Goal: Task Accomplishment & Management: Use online tool/utility

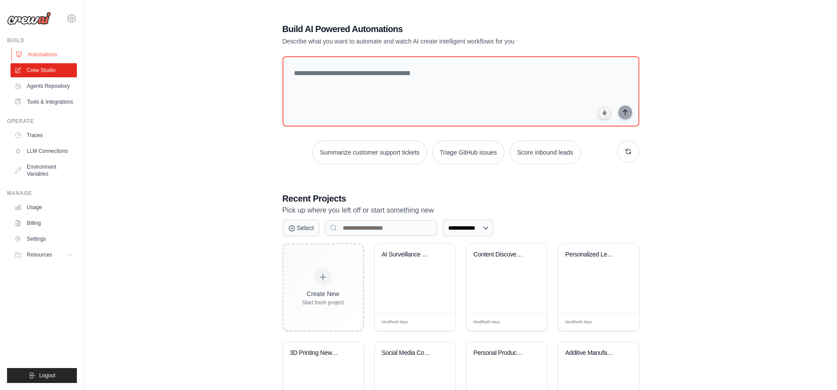
click at [41, 55] on link "Automations" at bounding box center [44, 54] width 66 height 14
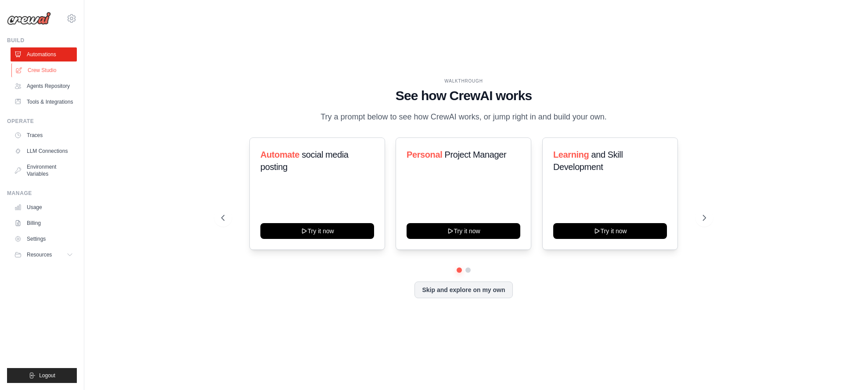
click at [36, 72] on link "Crew Studio" at bounding box center [44, 70] width 66 height 14
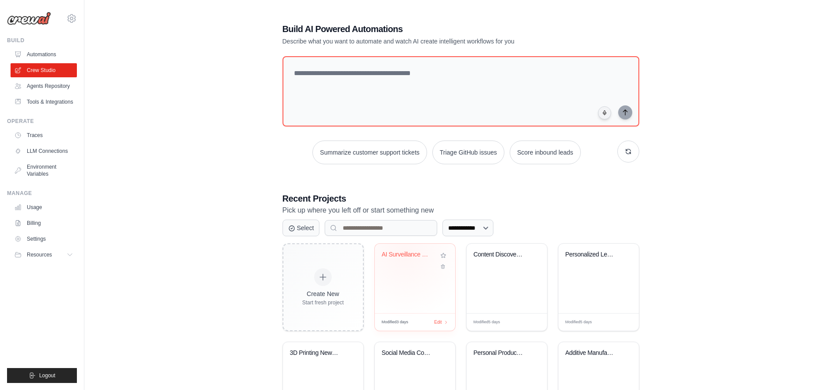
click at [404, 253] on div "AI Surveillance Security Intelligen..." at bounding box center [408, 255] width 53 height 8
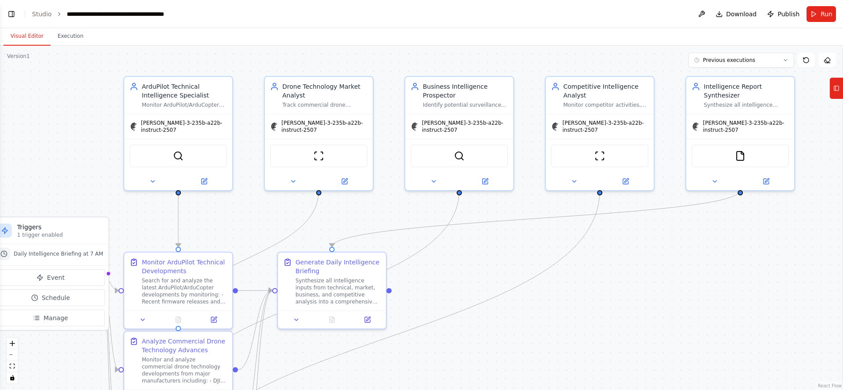
drag, startPoint x: 709, startPoint y: 301, endPoint x: 659, endPoint y: 293, distance: 50.3
click at [659, 293] on div ".deletable-edge-delete-btn { width: 20px; height: 20px; border: 0px solid #ffff…" at bounding box center [421, 218] width 843 height 344
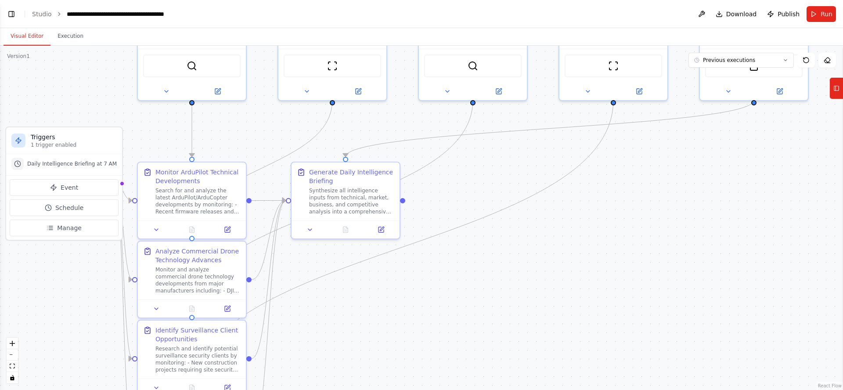
drag, startPoint x: 655, startPoint y: 298, endPoint x: 685, endPoint y: 147, distance: 154.0
click at [686, 140] on div ".deletable-edge-delete-btn { width: 20px; height: 20px; border: 0px solid #ffff…" at bounding box center [421, 218] width 843 height 344
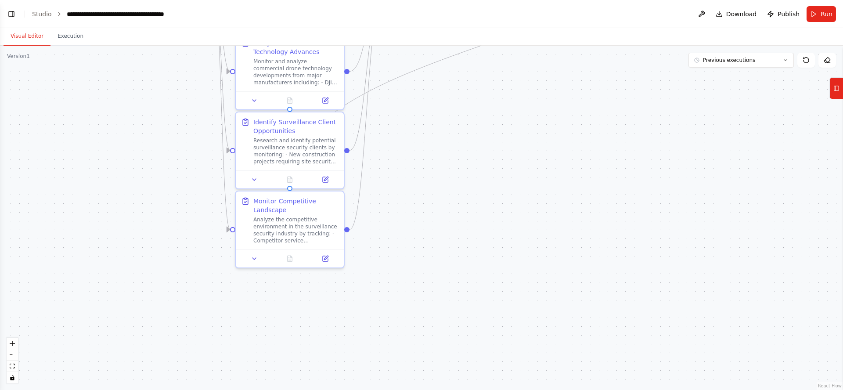
drag, startPoint x: 541, startPoint y: 280, endPoint x: 620, endPoint y: 152, distance: 150.7
click at [620, 149] on div ".deletable-edge-delete-btn { width: 20px; height: 20px; border: 0px solid #ffff…" at bounding box center [421, 218] width 843 height 344
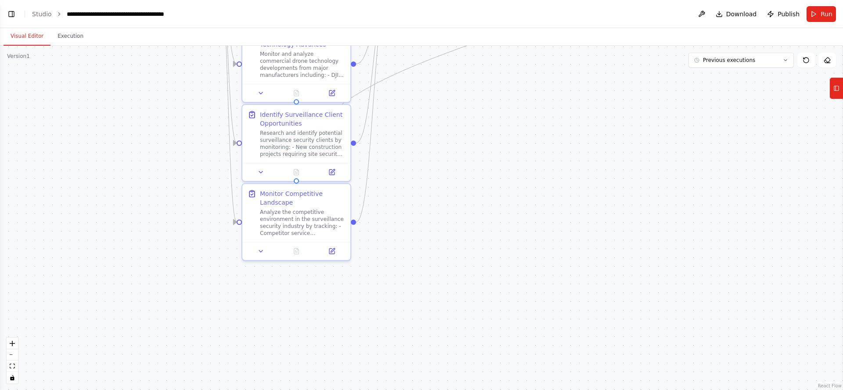
drag, startPoint x: 546, startPoint y: 116, endPoint x: 567, endPoint y: 230, distance: 116.2
click at [570, 228] on div ".deletable-edge-delete-btn { width: 20px; height: 20px; border: 0px solid #ffff…" at bounding box center [421, 218] width 843 height 344
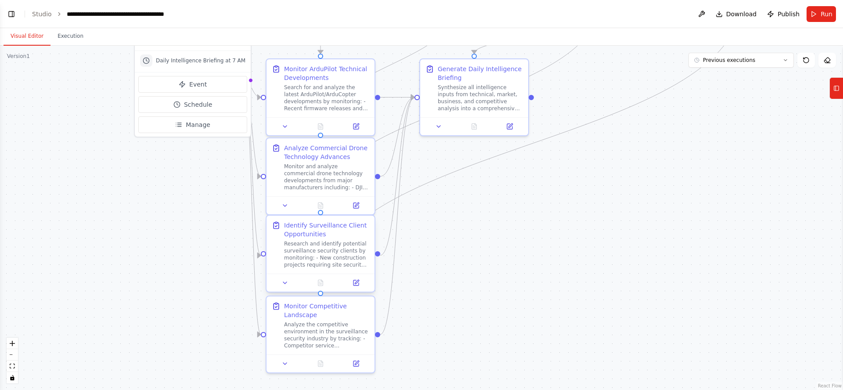
click at [318, 235] on div "Identify Surveillance Client Opportunities" at bounding box center [326, 230] width 85 height 18
click at [313, 231] on div "Identify Surveillance Client Opportunities" at bounding box center [326, 230] width 85 height 18
click at [355, 284] on icon at bounding box center [357, 282] width 4 height 4
click at [285, 284] on icon at bounding box center [285, 282] width 7 height 7
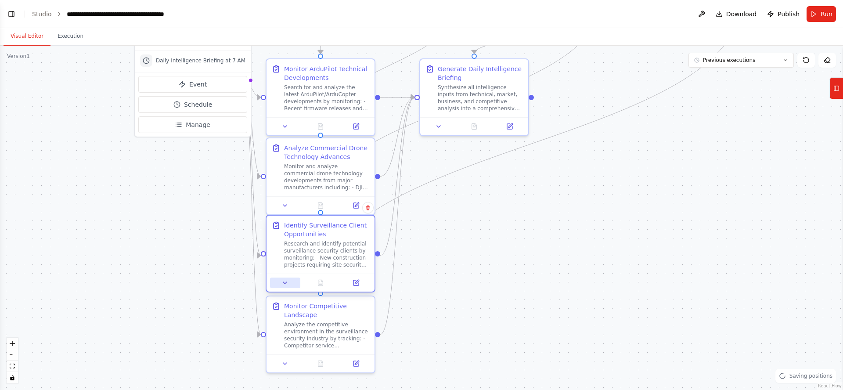
click at [285, 284] on icon at bounding box center [285, 282] width 7 height 7
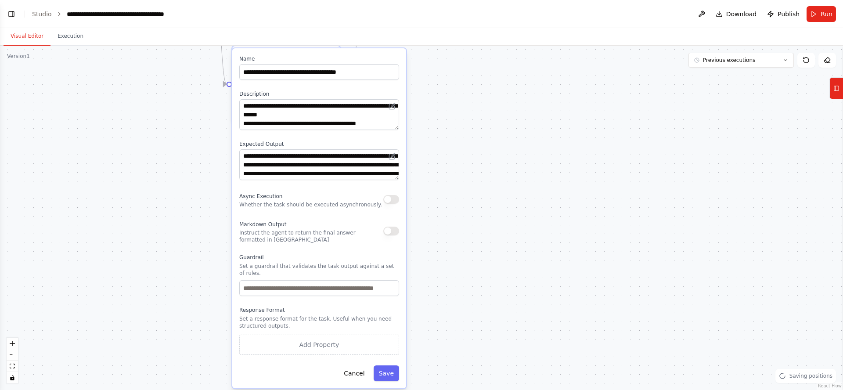
drag, startPoint x: 533, startPoint y: 326, endPoint x: 500, endPoint y: 82, distance: 246.4
click at [500, 82] on div ".deletable-edge-delete-btn { width: 20px; height: 20px; border: 0px solid #ffff…" at bounding box center [421, 218] width 843 height 344
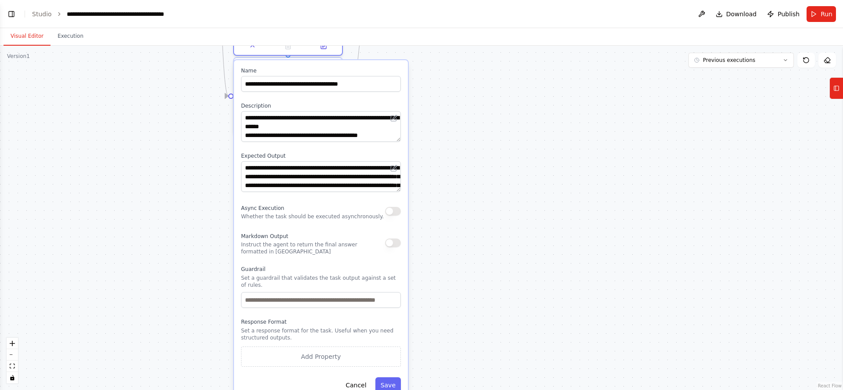
drag, startPoint x: 579, startPoint y: 147, endPoint x: 579, endPoint y: 226, distance: 79.1
click at [580, 219] on div ".deletable-edge-delete-btn { width: 20px; height: 20px; border: 0px solid #ffff…" at bounding box center [421, 218] width 843 height 344
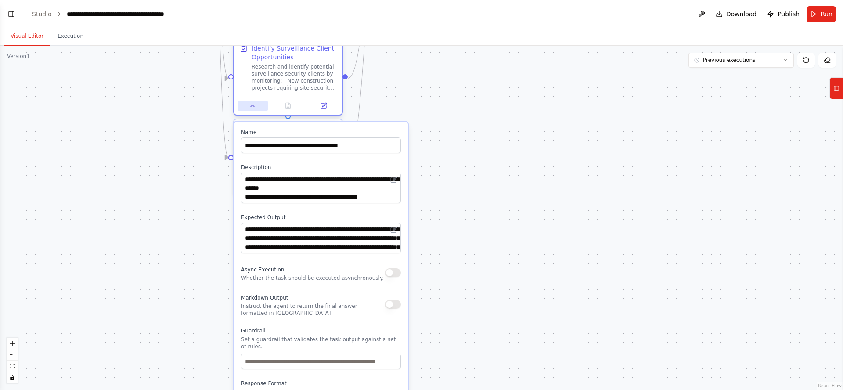
click at [252, 106] on icon at bounding box center [253, 106] width 4 height 2
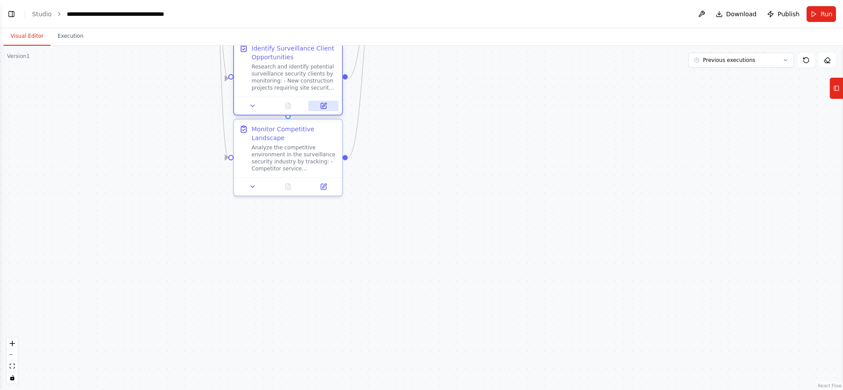
click at [324, 106] on icon at bounding box center [324, 105] width 4 height 4
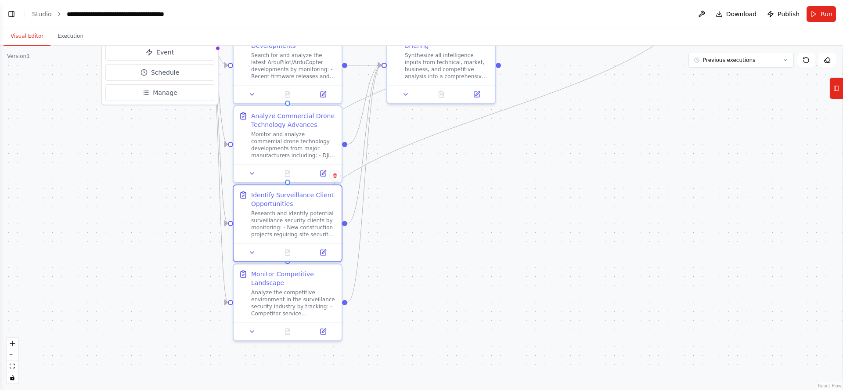
drag, startPoint x: 491, startPoint y: 134, endPoint x: 503, endPoint y: 280, distance: 145.9
click at [503, 280] on div ".deletable-edge-delete-btn { width: 20px; height: 20px; border: 0px solid #ffff…" at bounding box center [421, 218] width 843 height 344
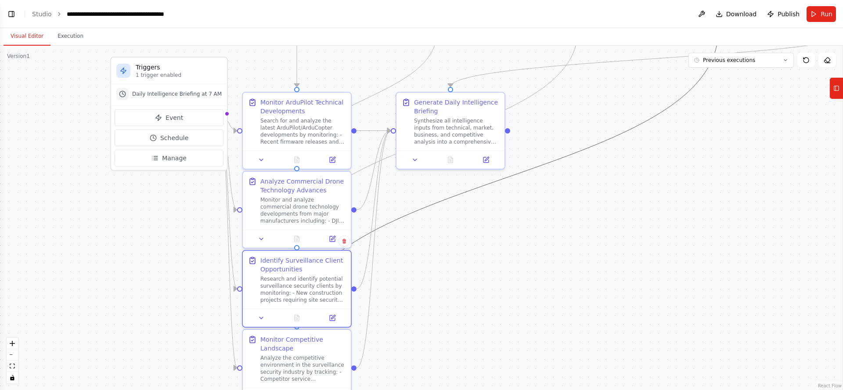
drag, startPoint x: 556, startPoint y: 162, endPoint x: 583, endPoint y: 285, distance: 125.9
click at [583, 290] on div ".deletable-edge-delete-btn { width: 20px; height: 20px; border: 0px solid #ffff…" at bounding box center [421, 218] width 843 height 344
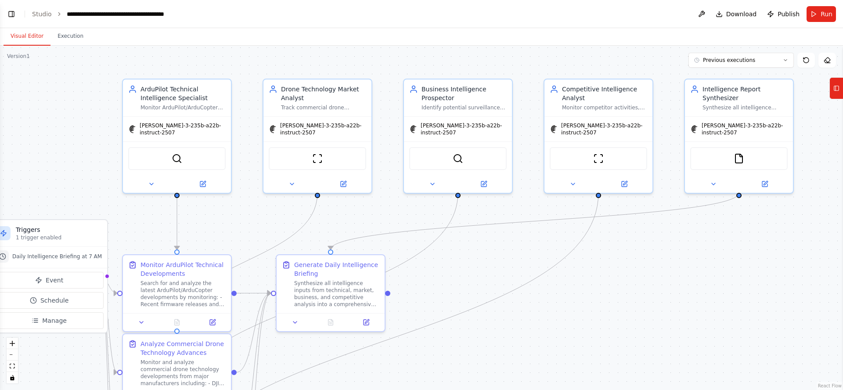
drag, startPoint x: 583, startPoint y: 105, endPoint x: 464, endPoint y: 269, distance: 202.2
click at [464, 264] on div ".deletable-edge-delete-btn { width: 20px; height: 20px; border: 0px solid #ffff…" at bounding box center [421, 218] width 843 height 344
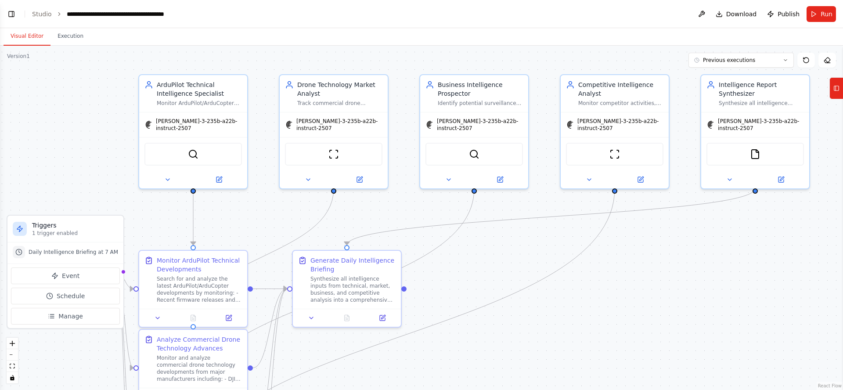
drag, startPoint x: 473, startPoint y: 250, endPoint x: 489, endPoint y: 246, distance: 17.0
click at [489, 246] on div ".deletable-edge-delete-btn { width: 20px; height: 20px; border: 0px solid #ffff…" at bounding box center [421, 218] width 843 height 344
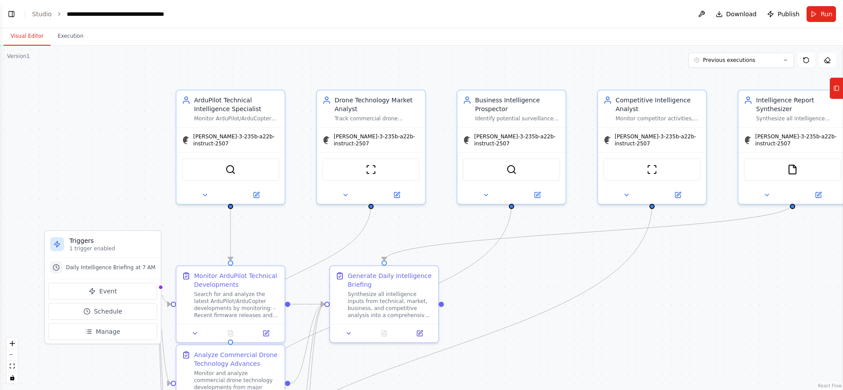
scroll to position [2240, 0]
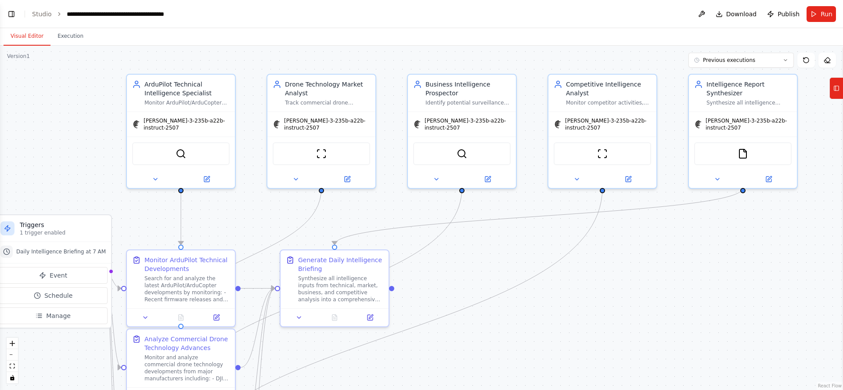
drag, startPoint x: 83, startPoint y: 98, endPoint x: 34, endPoint y: 83, distance: 51.7
click at [34, 83] on div ".deletable-edge-delete-btn { width: 20px; height: 20px; border: 0px solid #ffff…" at bounding box center [421, 218] width 843 height 344
click at [497, 260] on div ".deletable-edge-delete-btn { width: 20px; height: 20px; border: 0px solid #ffff…" at bounding box center [421, 218] width 843 height 344
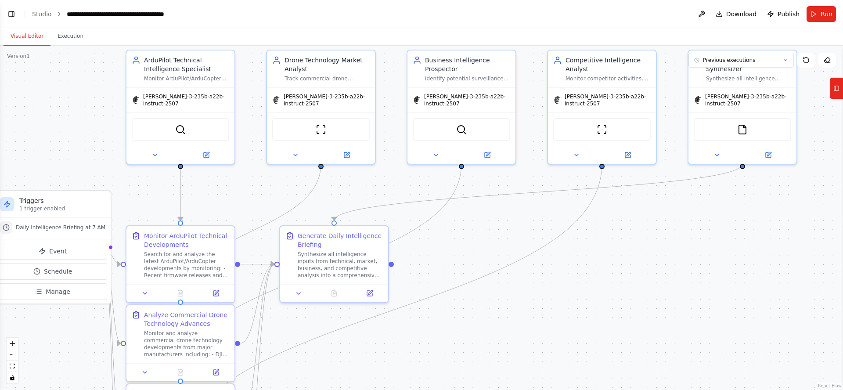
drag, startPoint x: 493, startPoint y: 267, endPoint x: 480, endPoint y: 144, distance: 123.7
click at [480, 144] on div ".deletable-edge-delete-btn { width: 20px; height: 20px; border: 0px solid #ffff…" at bounding box center [421, 218] width 843 height 344
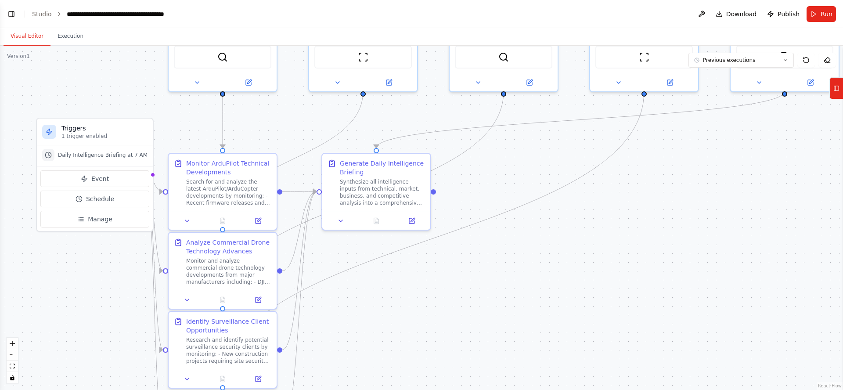
drag, startPoint x: 544, startPoint y: 271, endPoint x: 675, endPoint y: 403, distance: 186.3
click at [675, 383] on html "Hello! I'm the CrewAI assistant. What kind of automation do you want to build? …" at bounding box center [421, 195] width 843 height 390
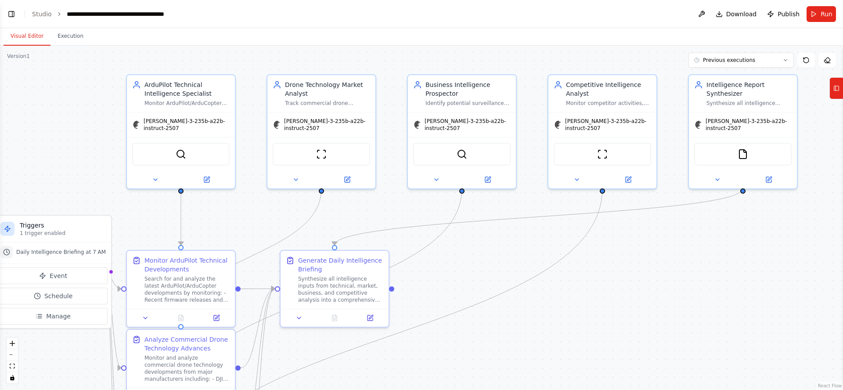
drag, startPoint x: 642, startPoint y: 247, endPoint x: 524, endPoint y: 240, distance: 117.5
click at [524, 240] on div ".deletable-edge-delete-btn { width: 20px; height: 20px; border: 0px solid #ffff…" at bounding box center [421, 218] width 843 height 344
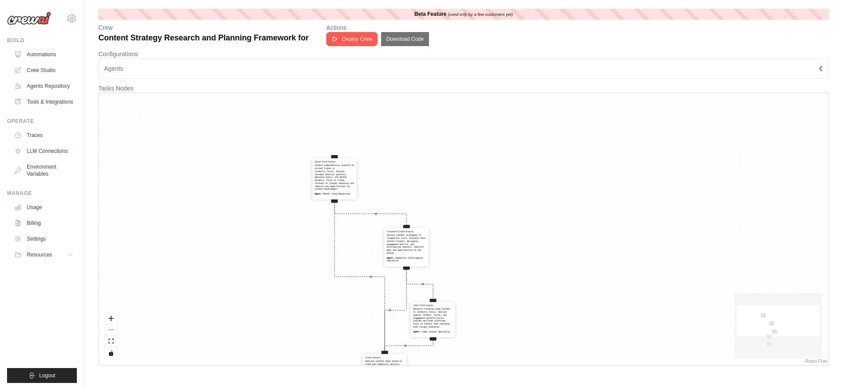
drag, startPoint x: 590, startPoint y: 187, endPoint x: 510, endPoint y: 235, distance: 93.4
click at [509, 237] on div "Market Trend Analysis Conduct comprehensive research on current trends in {indu…" at bounding box center [464, 229] width 730 height 272
click at [42, 53] on link "Automations" at bounding box center [44, 54] width 66 height 14
